Goal: Transaction & Acquisition: Purchase product/service

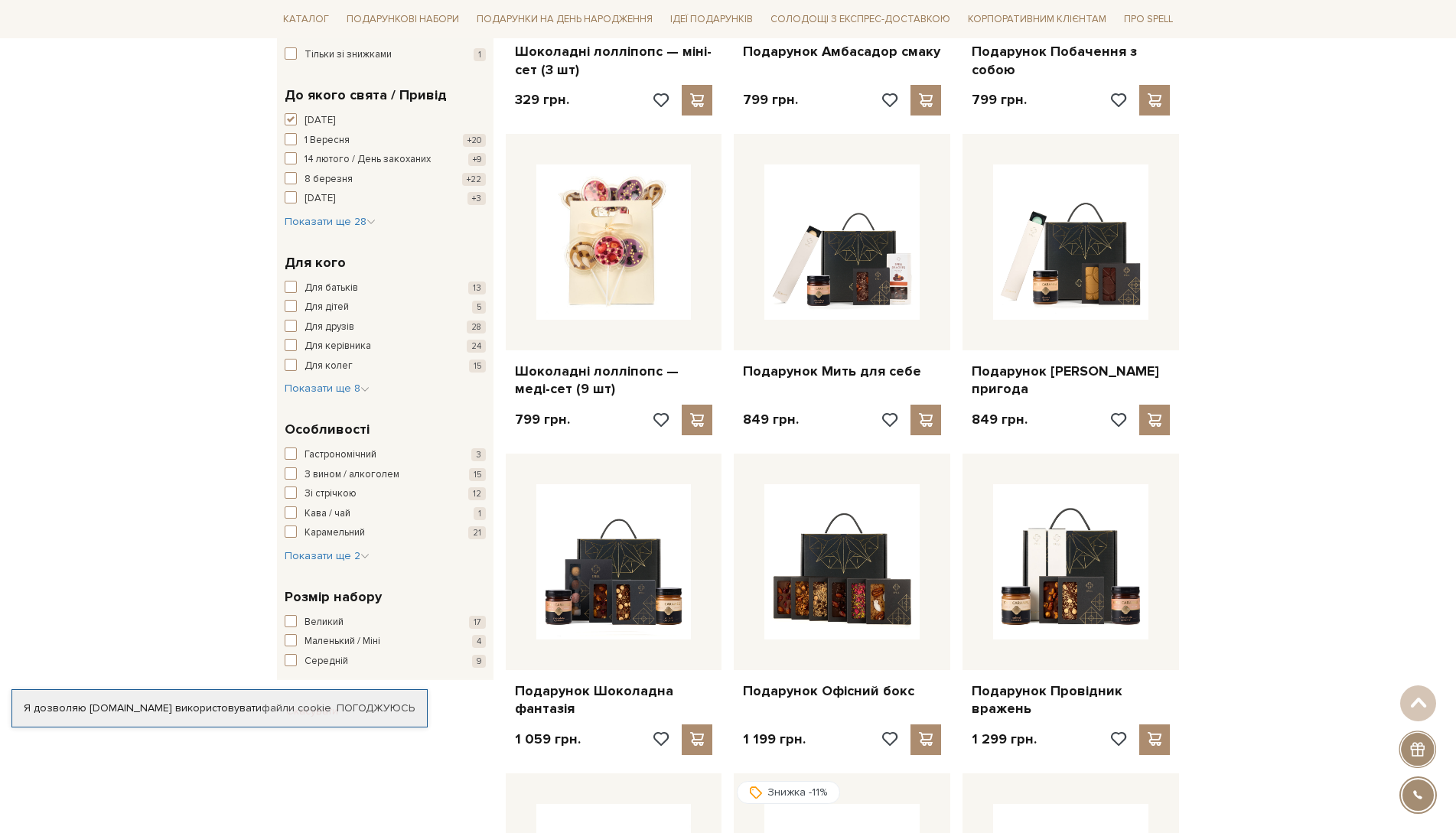
scroll to position [451, 0]
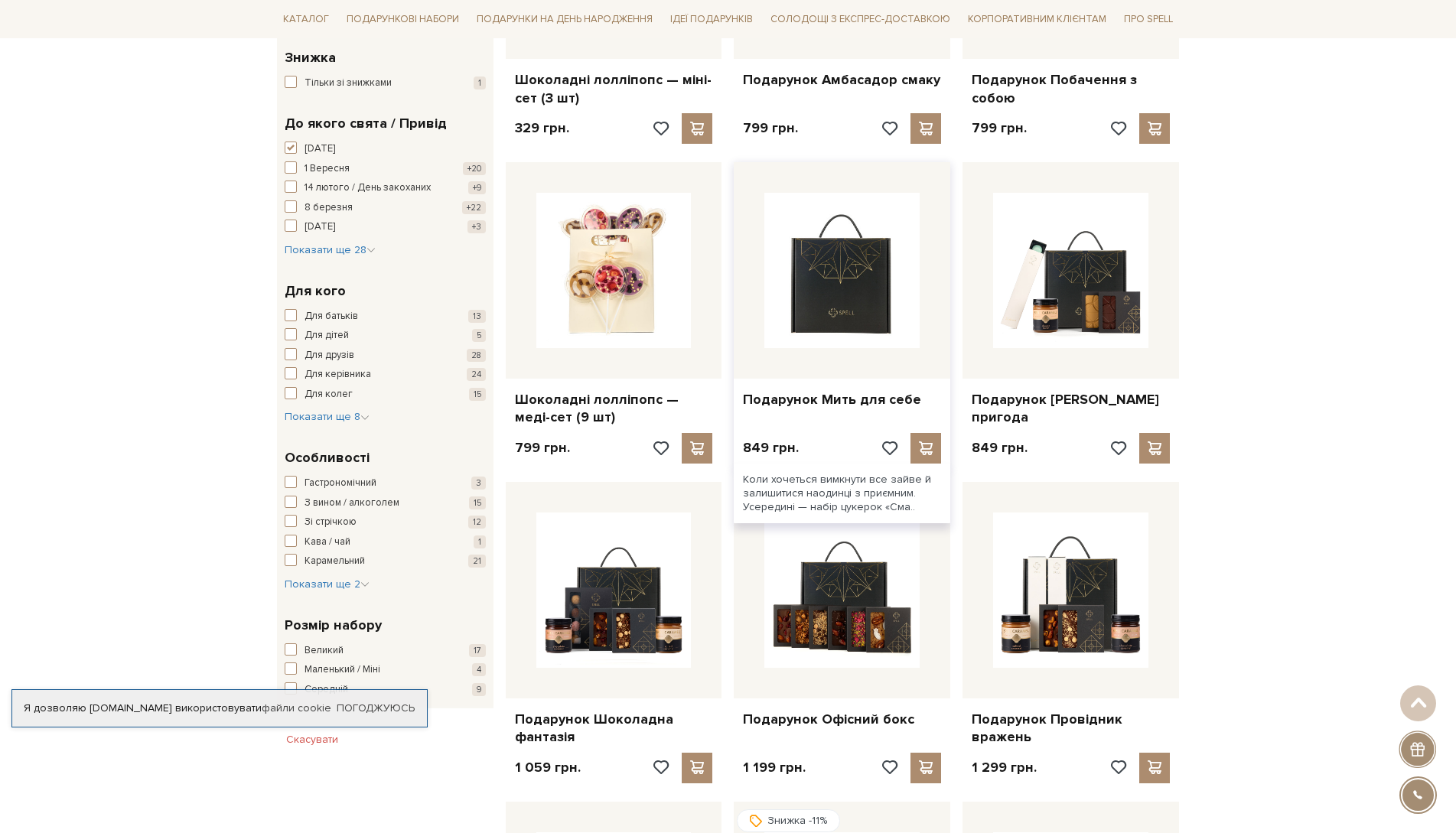
click at [818, 305] on img at bounding box center [842, 270] width 155 height 155
